Goal: Complete application form

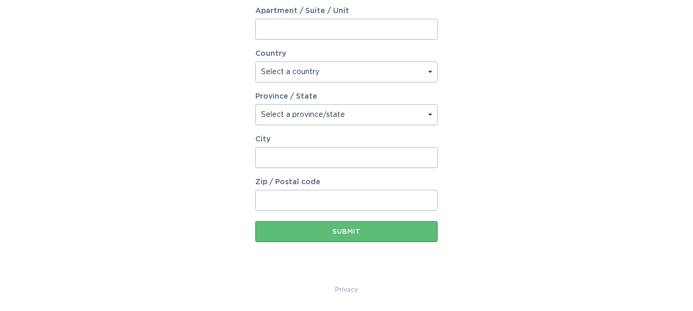
scroll to position [63, 0]
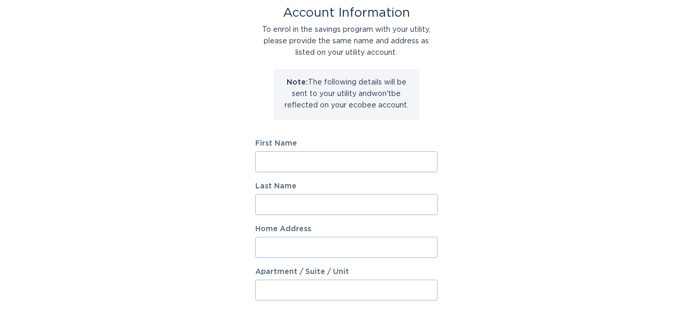
click at [289, 164] on input "First Name" at bounding box center [346, 161] width 182 height 21
type input "[PERSON_NAME]"
type input "[STREET_ADDRESS]"
select select "US"
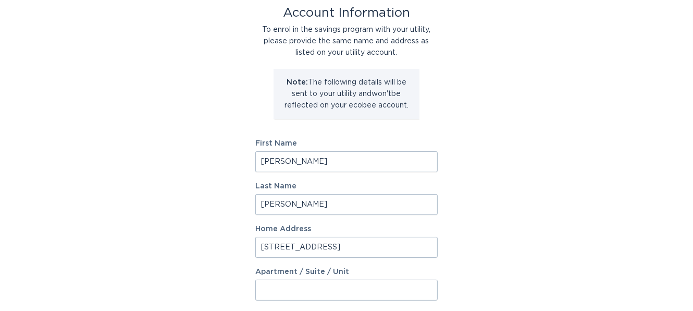
type input "HAWTHORNE"
type input "07506"
select select "NJ"
drag, startPoint x: 340, startPoint y: 246, endPoint x: 114, endPoint y: 230, distance: 226.8
click at [121, 238] on div "Account Information To enrol in the savings program with your utility, please p…" at bounding box center [346, 256] width 693 height 576
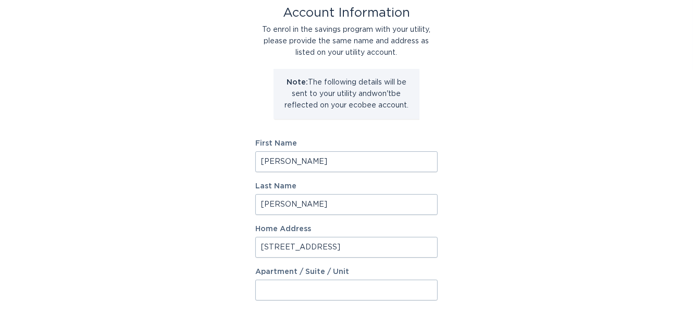
type input "[STREET_ADDRESS][PERSON_NAME]"
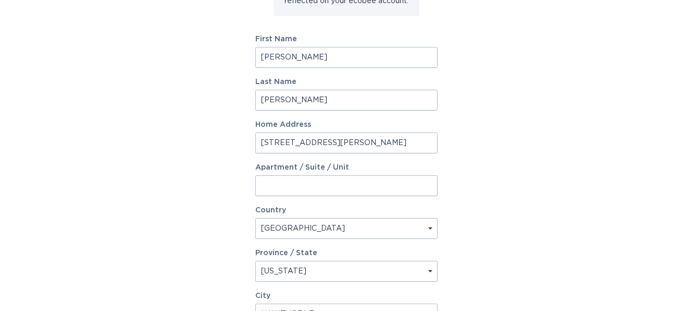
click at [318, 269] on select "Select a province/state [US_STATE] [US_STATE] [US_STATE] [US_STATE] [US_STATE] …" at bounding box center [346, 271] width 182 height 21
click at [255, 261] on select "Select a province/state [US_STATE] [US_STATE] [US_STATE] [US_STATE] [US_STATE] …" at bounding box center [346, 271] width 182 height 21
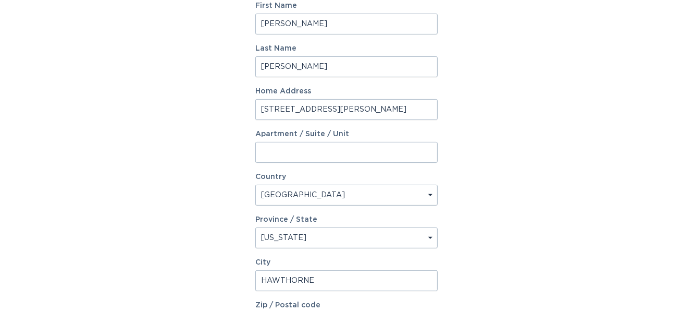
scroll to position [220, 0]
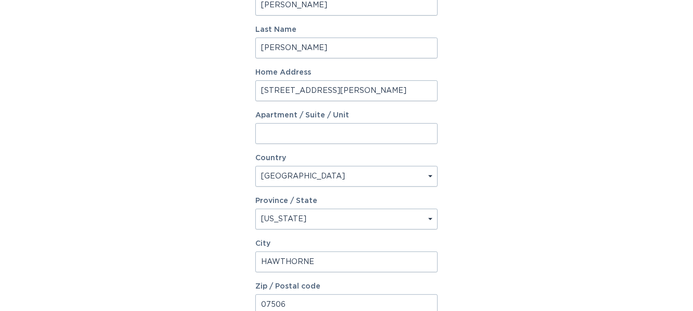
click at [313, 214] on select "Select a province/state [US_STATE] [US_STATE] [US_STATE] [US_STATE] [US_STATE] …" at bounding box center [346, 219] width 182 height 21
click at [323, 212] on select "Select a province/state [US_STATE] [US_STATE] [US_STATE] [US_STATE] [US_STATE] …" at bounding box center [346, 219] width 182 height 21
click at [315, 216] on select "Select a province/state [US_STATE] [US_STATE] [US_STATE] [US_STATE] [US_STATE] …" at bounding box center [346, 219] width 182 height 21
click at [255, 209] on select "Select a province/state [US_STATE] [US_STATE] [US_STATE] [US_STATE] [US_STATE] …" at bounding box center [346, 219] width 182 height 21
click at [321, 213] on select "Select a province/state [US_STATE] [US_STATE] [US_STATE] [US_STATE] [US_STATE] …" at bounding box center [346, 219] width 182 height 21
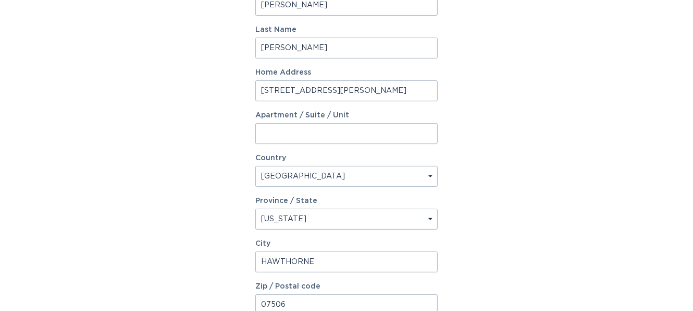
select select "SC"
click at [255, 209] on select "Select a province/state [US_STATE] [US_STATE] [US_STATE] [US_STATE] [US_STATE] …" at bounding box center [346, 219] width 182 height 21
drag, startPoint x: 326, startPoint y: 266, endPoint x: 167, endPoint y: 263, distance: 159.6
click at [167, 263] on div "Account Information To enrol in the savings program with your utility, please p…" at bounding box center [346, 100] width 693 height 576
type input "[PERSON_NAME]"
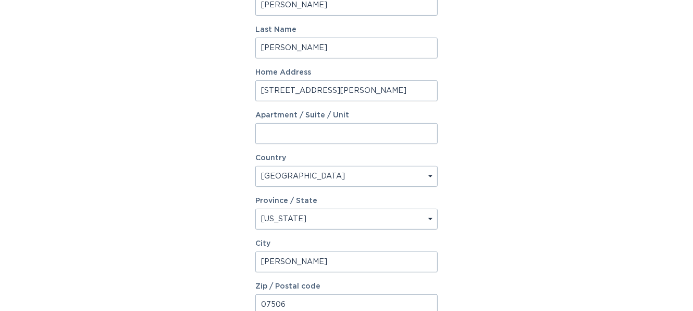
click at [312, 307] on input "07506" at bounding box center [346, 304] width 182 height 21
type input "29388"
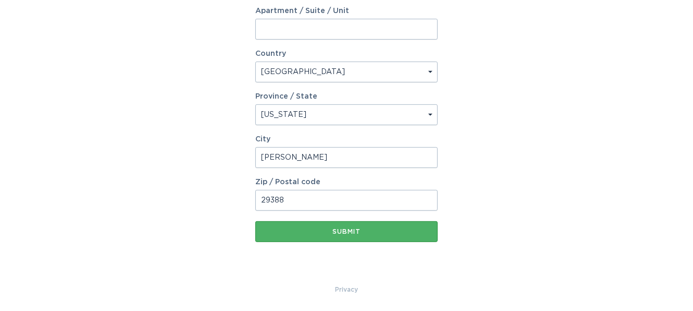
click at [366, 230] on div "Submit" at bounding box center [347, 231] width 172 height 6
